Goal: Transaction & Acquisition: Purchase product/service

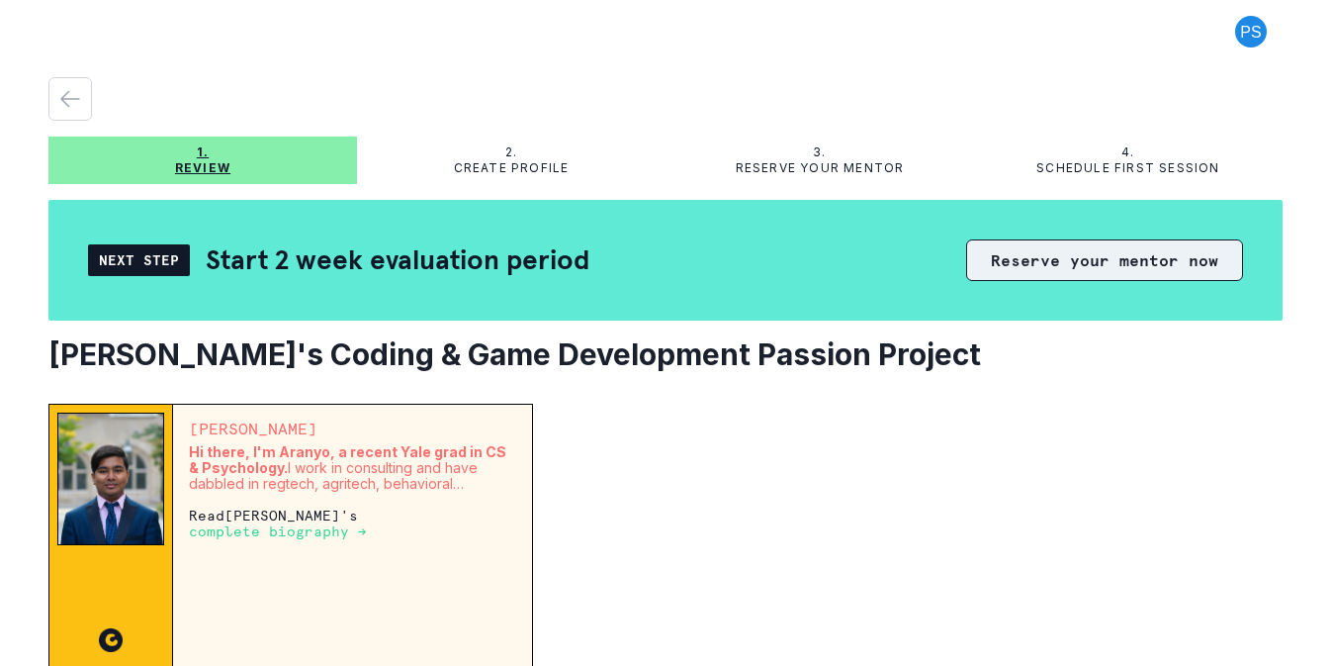
click at [1010, 259] on button "Reserve your mentor now" at bounding box center [1104, 260] width 277 height 42
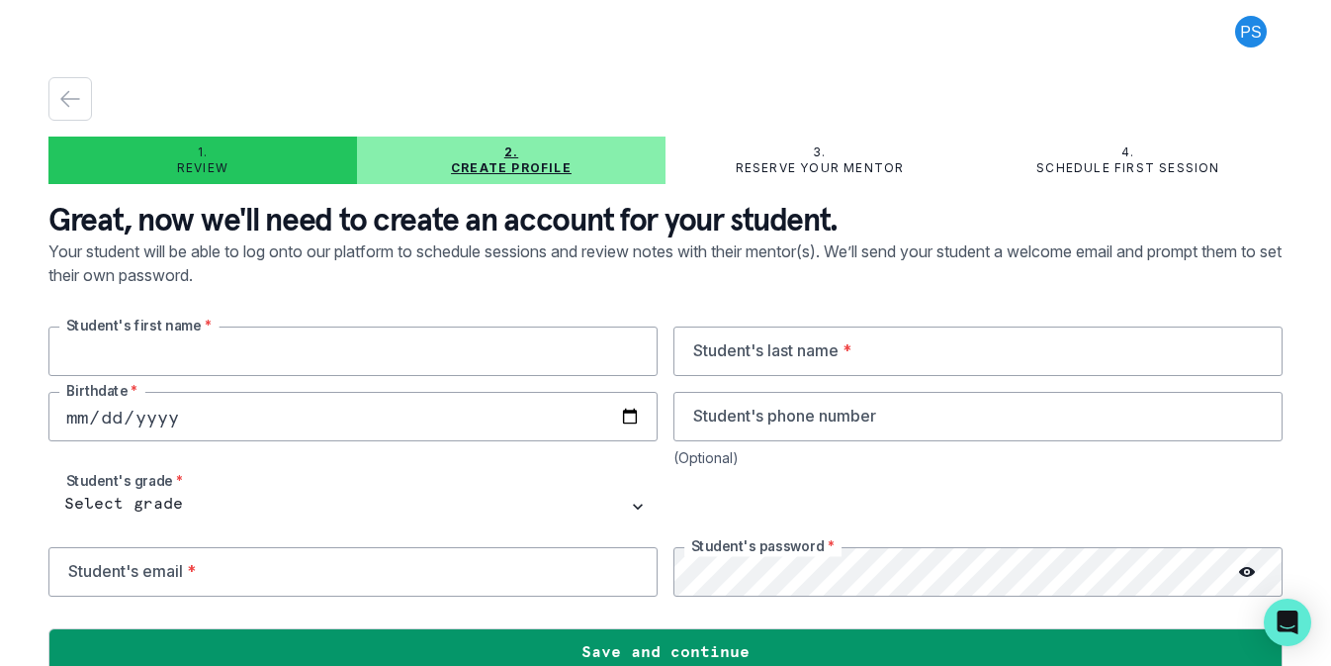
click at [518, 345] on input "text" at bounding box center [352, 350] width 609 height 49
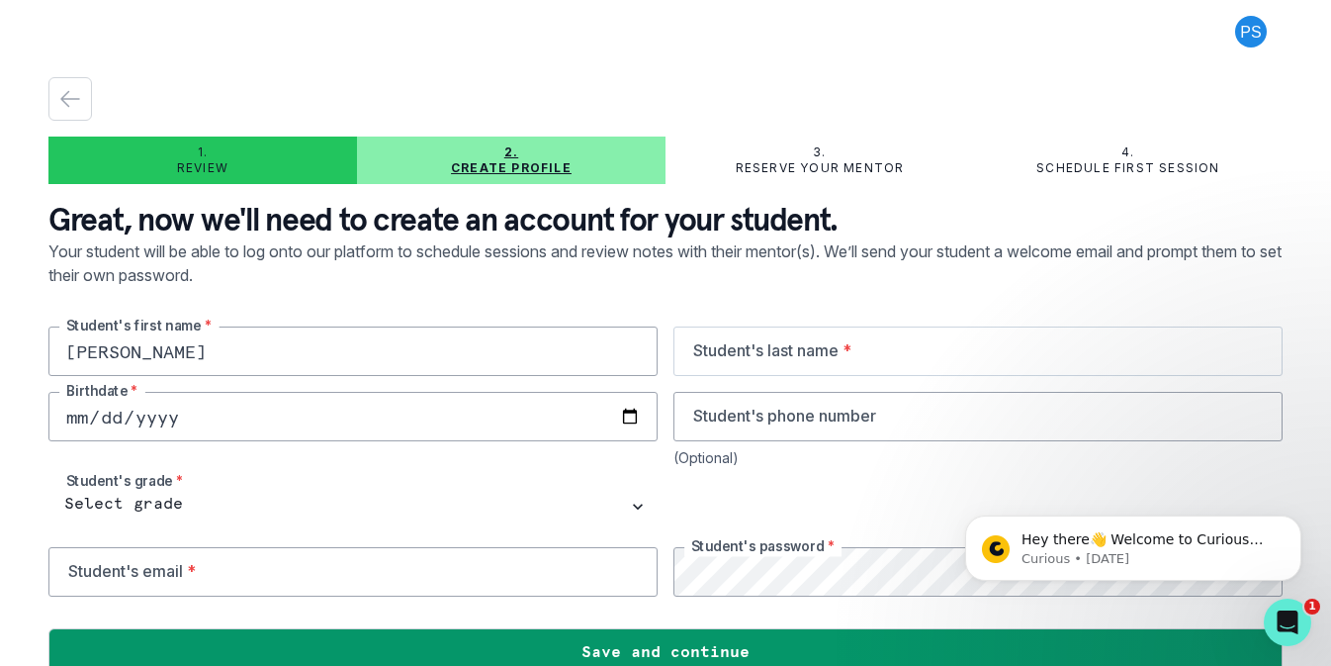
type input "[PERSON_NAME]"
click at [947, 364] on input "text" at bounding box center [978, 350] width 609 height 49
type input "[PERSON_NAME]"
click at [414, 410] on input "date" at bounding box center [352, 416] width 609 height 49
click at [633, 417] on input "date" at bounding box center [352, 416] width 609 height 49
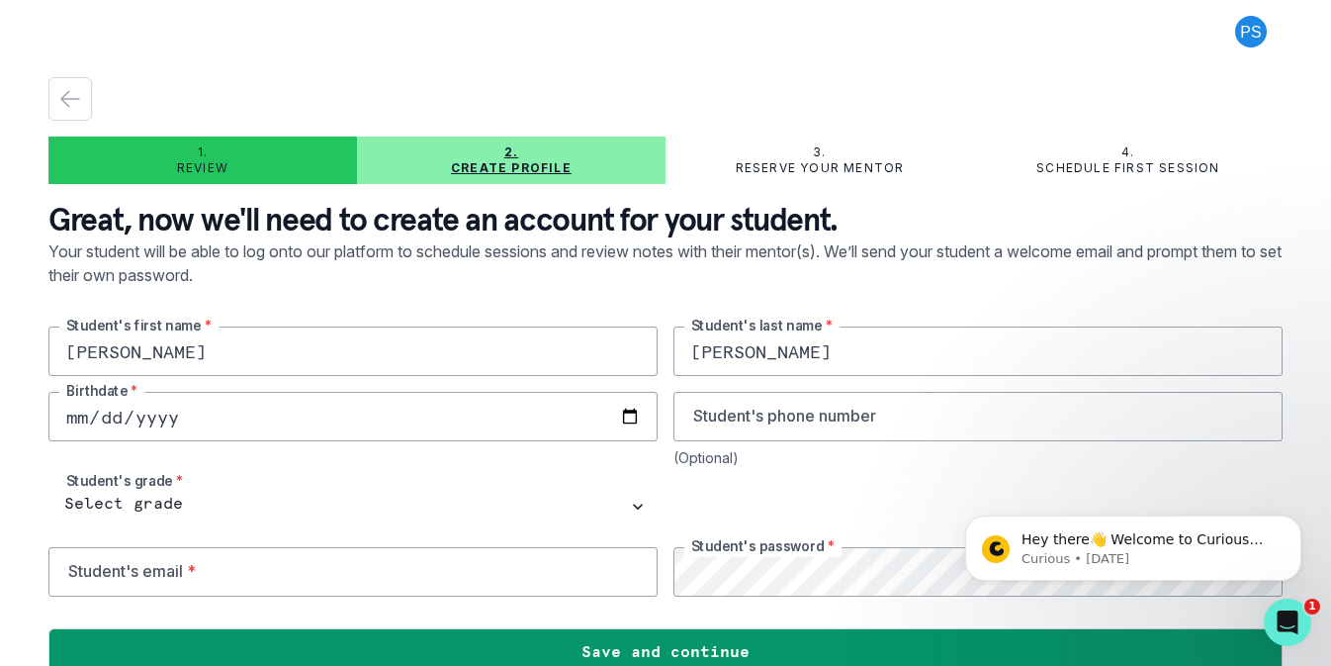
click at [195, 416] on input "[DATE]" at bounding box center [352, 416] width 609 height 49
click at [174, 415] on input "[DATE]" at bounding box center [352, 416] width 609 height 49
type input "[DATE]"
click at [729, 419] on input "tel" at bounding box center [978, 416] width 609 height 49
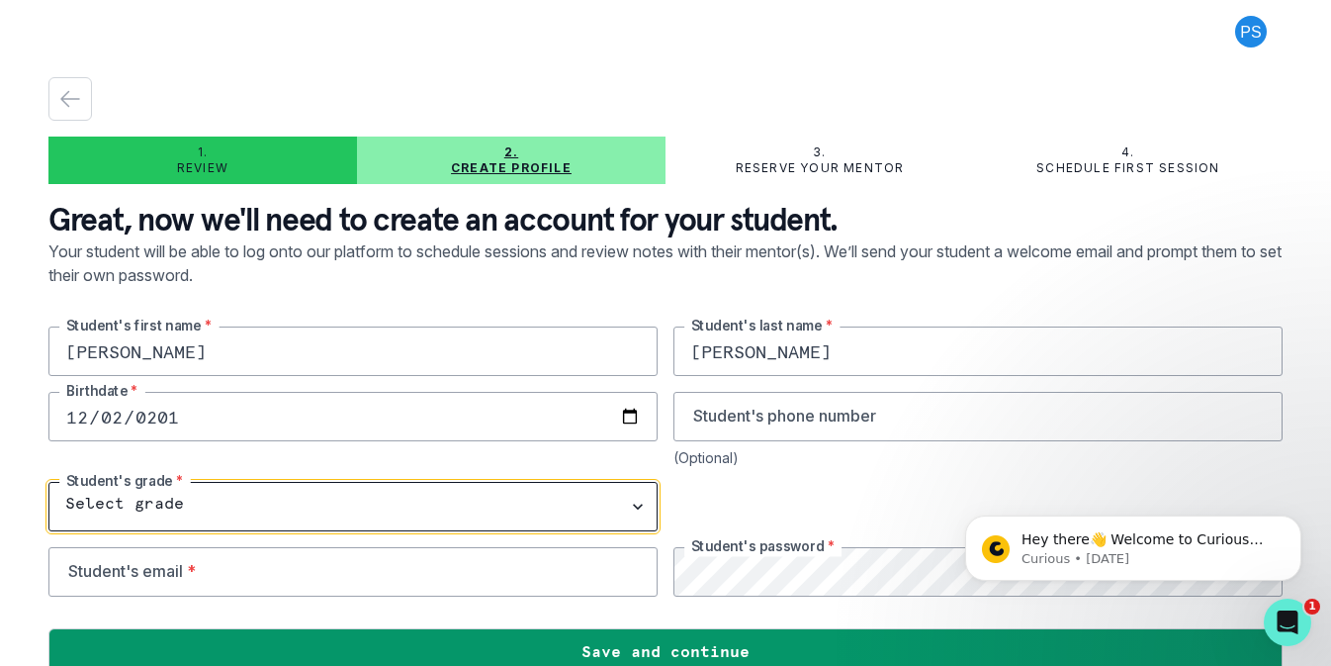
click at [600, 491] on select "Select grade 1st Grade 2nd Grade 3rd Grade 4th Grade 5th Grade 6th Grade 7th Gr…" at bounding box center [352, 506] width 609 height 49
select select "5th Grade"
click at [48, 482] on select "Select grade 1st Grade 2nd Grade 3rd Grade 4th Grade 5th Grade 6th Grade 7th Gr…" at bounding box center [352, 506] width 609 height 49
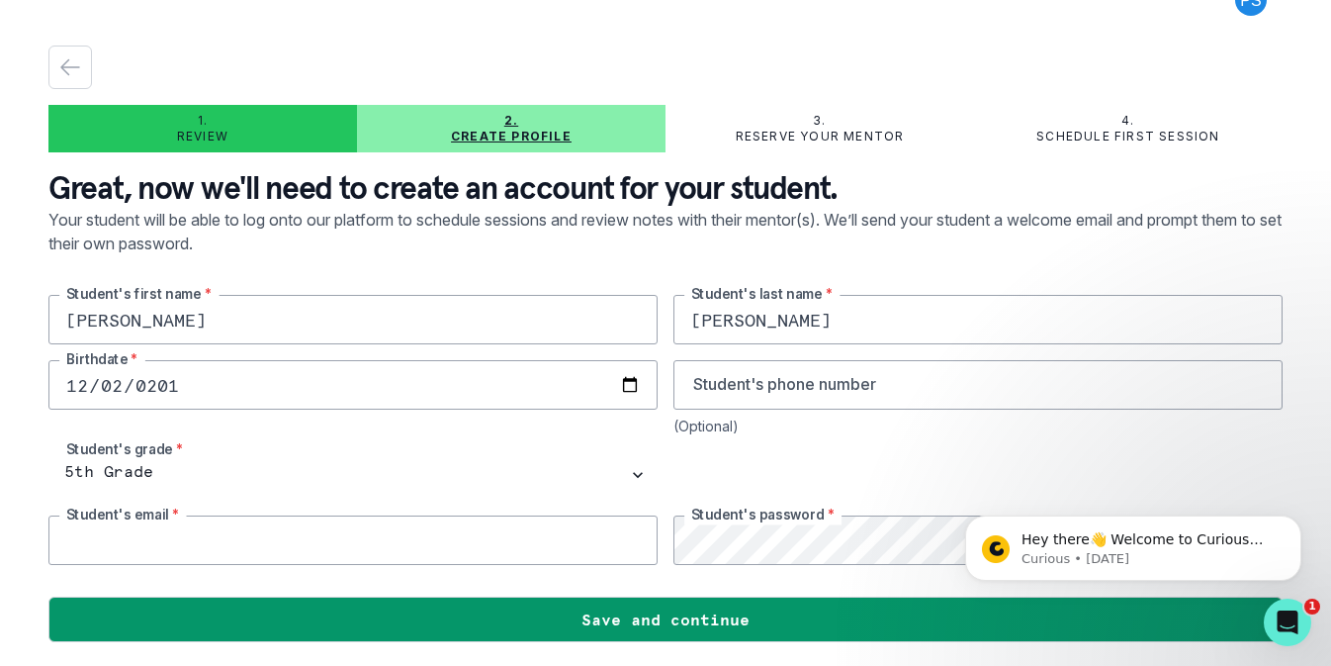
click at [238, 541] on input "email" at bounding box center [352, 539] width 609 height 49
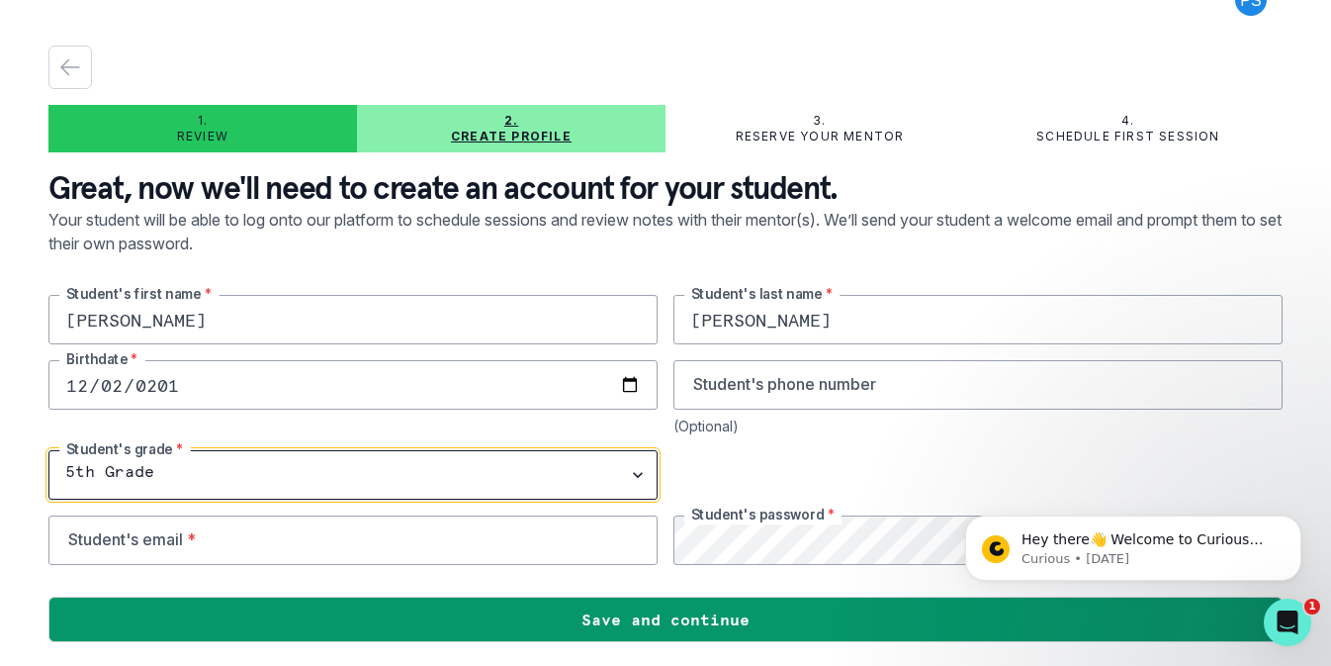
click at [503, 473] on select "Select grade 1st Grade 2nd Grade 3rd Grade 4th Grade 5th Grade 6th Grade 7th Gr…" at bounding box center [352, 474] width 609 height 49
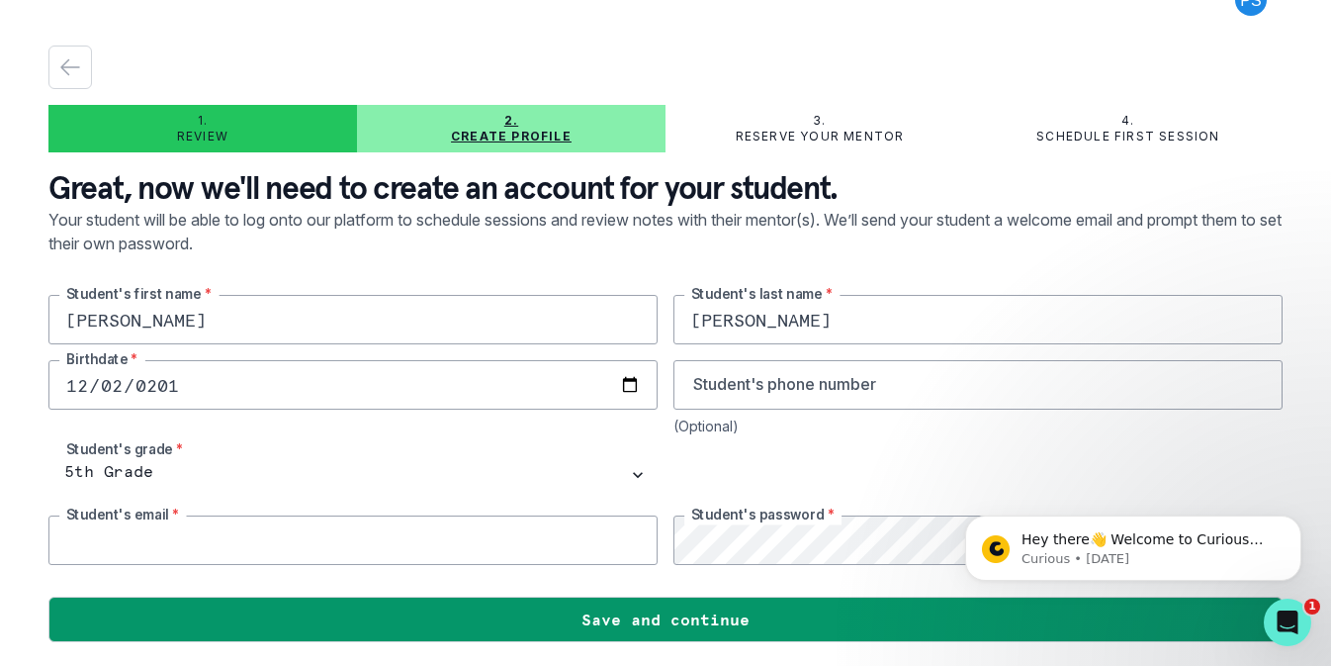
click at [586, 544] on input "email" at bounding box center [352, 539] width 609 height 49
type input "[PERSON_NAME][EMAIL_ADDRESS][PERSON_NAME][DOMAIN_NAME]"
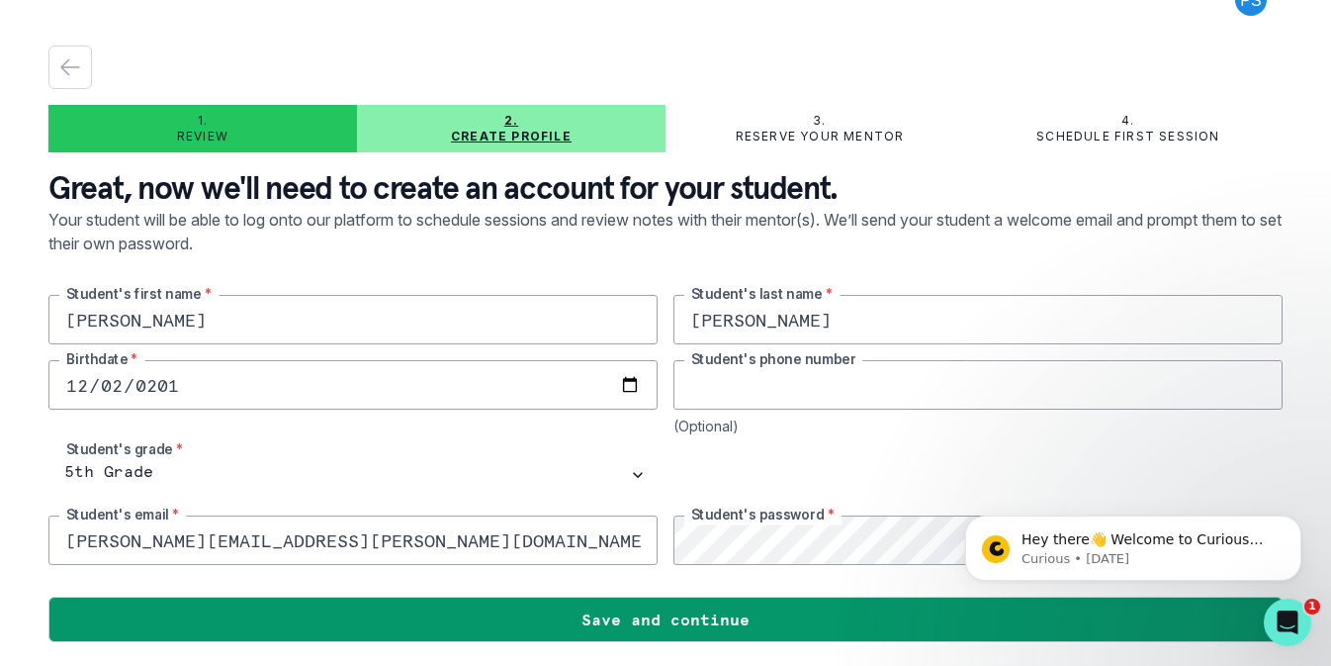
type input "4086432886"
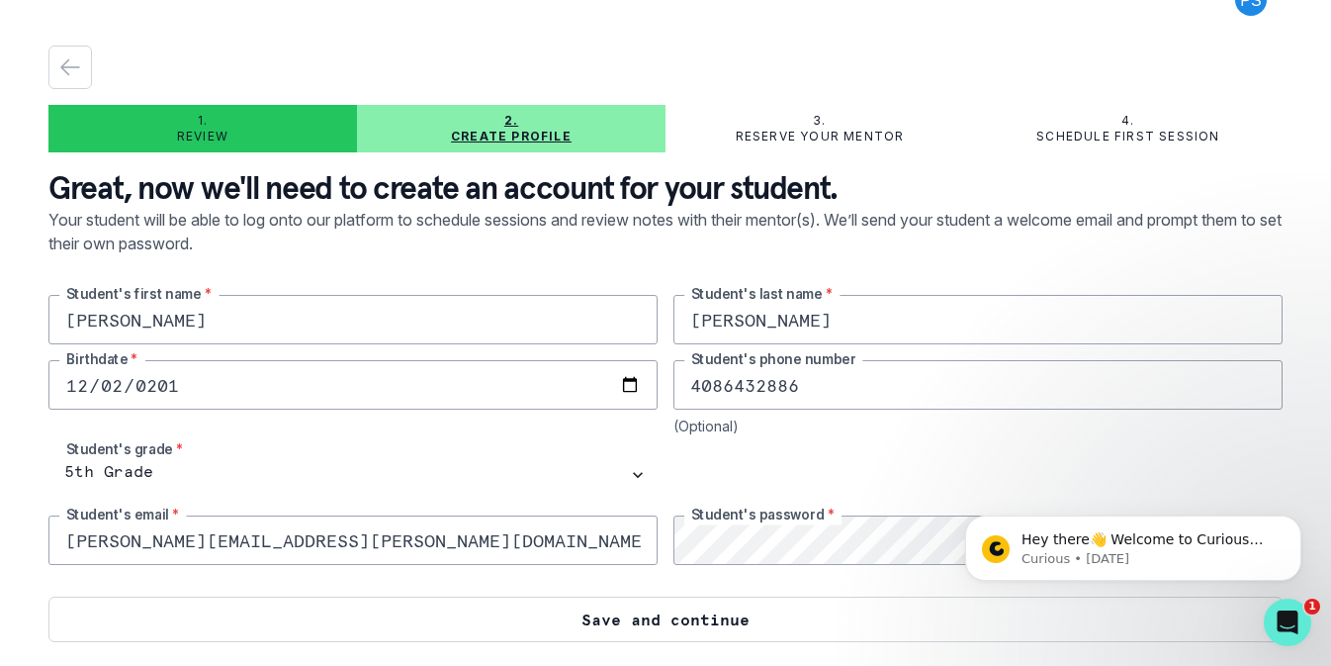
click at [681, 622] on button "Save and continue" at bounding box center [665, 618] width 1234 height 45
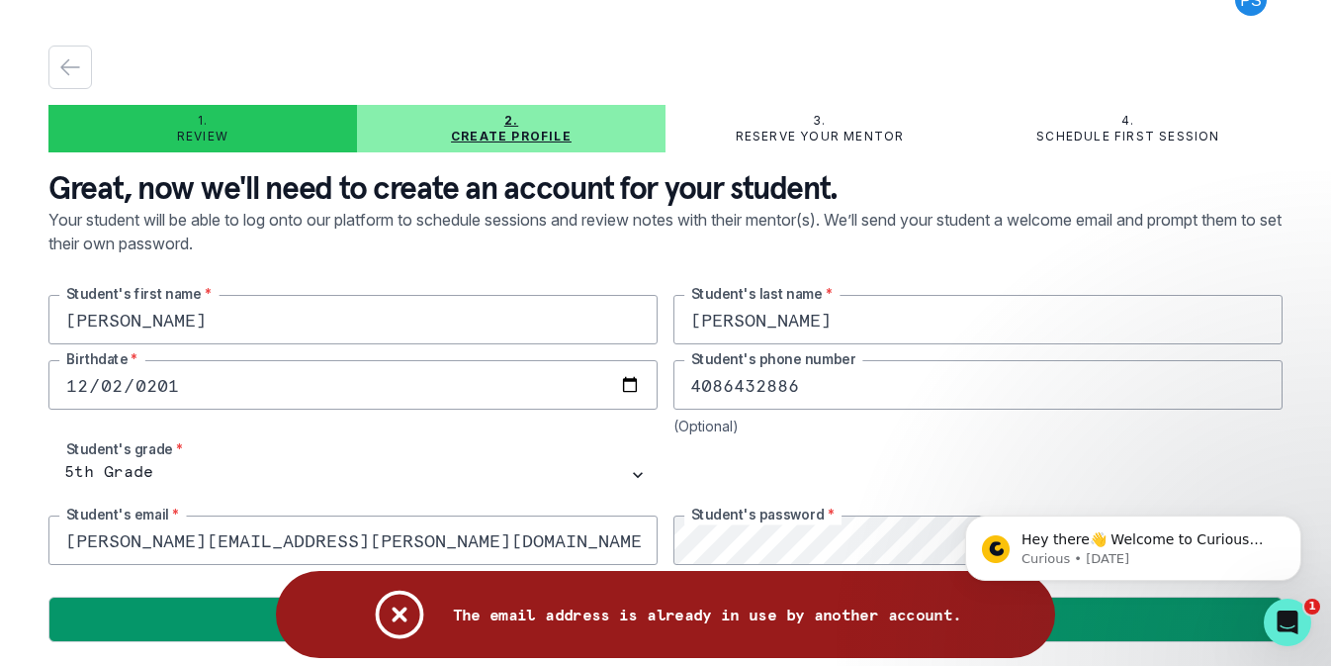
click at [782, 460] on div at bounding box center [978, 474] width 609 height 49
click at [391, 542] on input "[PERSON_NAME][EMAIL_ADDRESS][PERSON_NAME][DOMAIN_NAME]" at bounding box center [352, 539] width 609 height 49
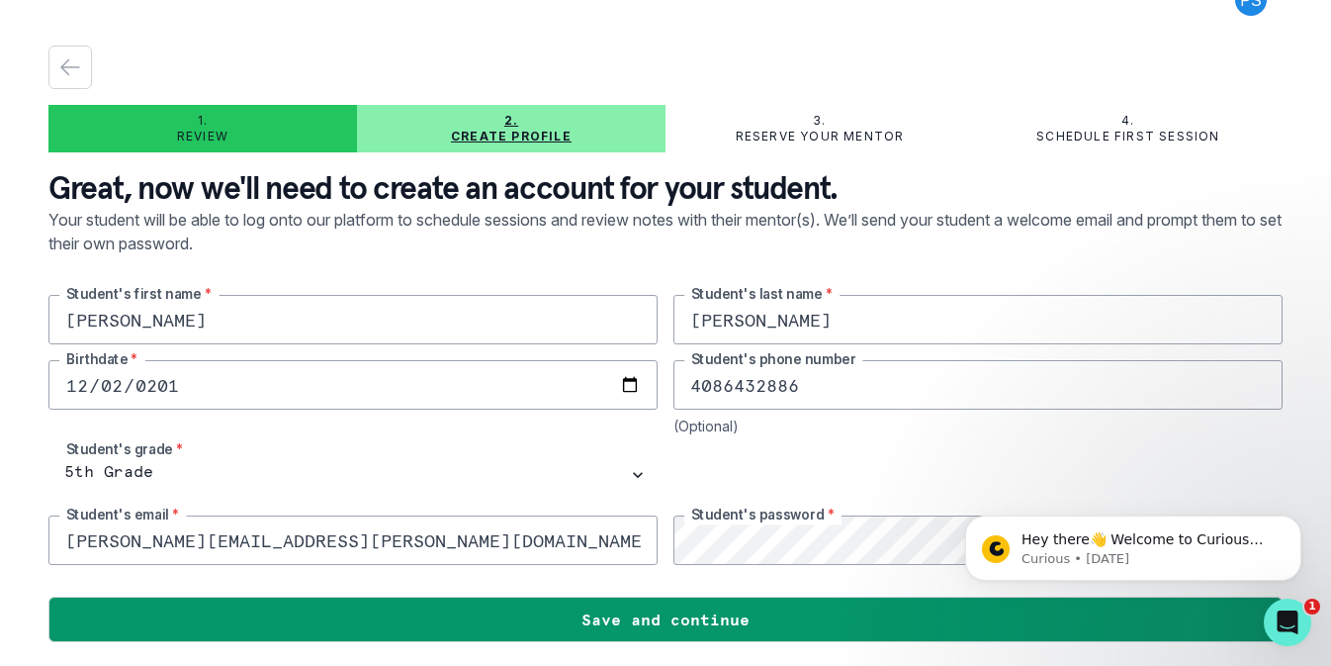
click at [391, 542] on input "[PERSON_NAME][EMAIL_ADDRESS][PERSON_NAME][DOMAIN_NAME]" at bounding box center [352, 539] width 609 height 49
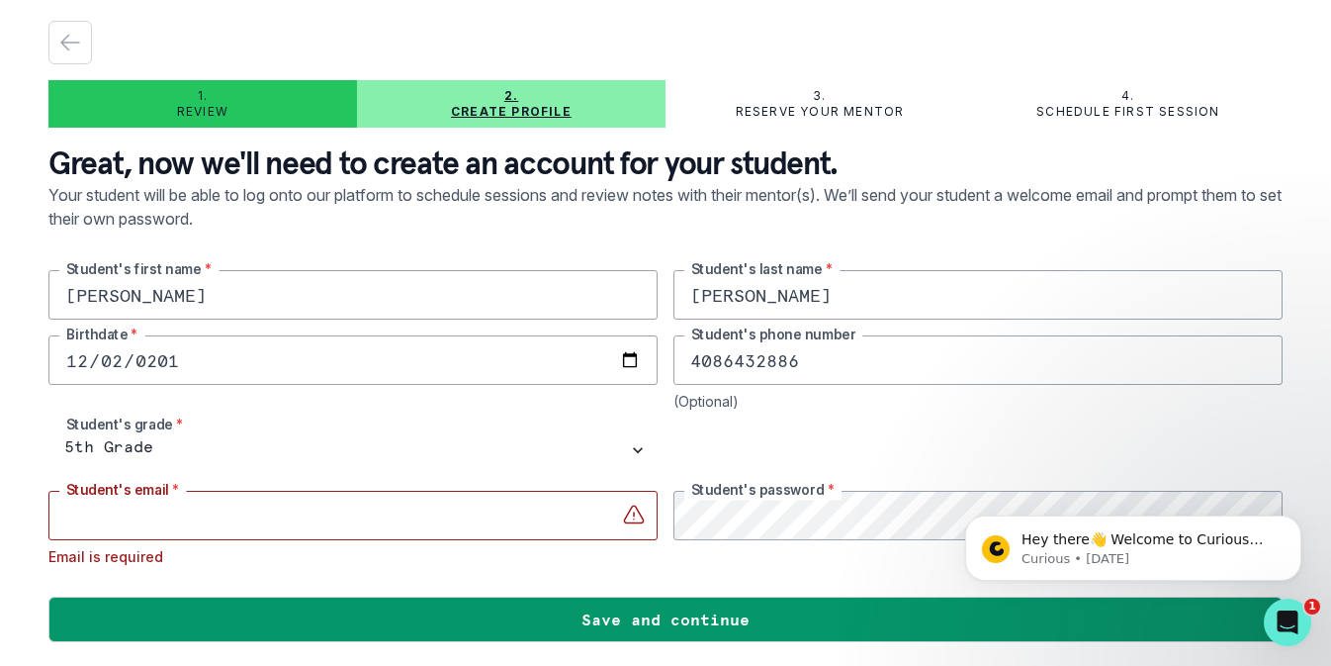
scroll to position [0, 0]
